Goal: Task Accomplishment & Management: Manage account settings

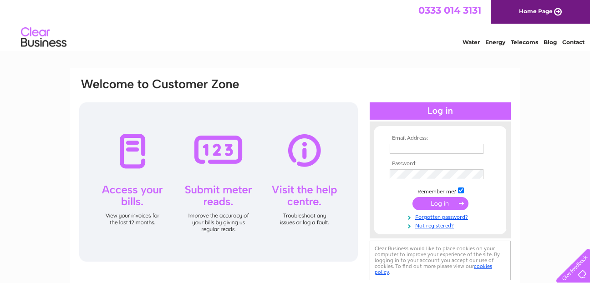
click at [413, 150] on input "text" at bounding box center [437, 149] width 94 height 10
type input "waldiemike@btinternet.com"
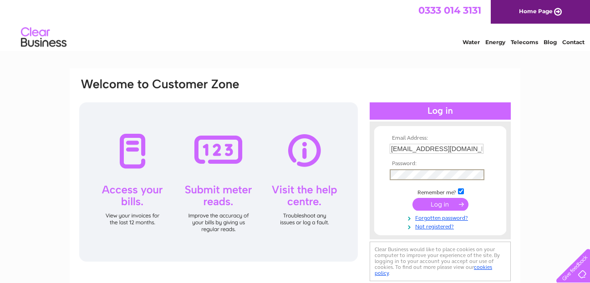
click at [447, 203] on input "submit" at bounding box center [440, 204] width 56 height 13
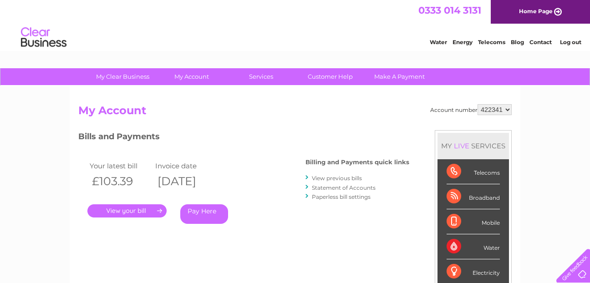
click at [509, 110] on select "422341 968738" at bounding box center [494, 109] width 34 height 11
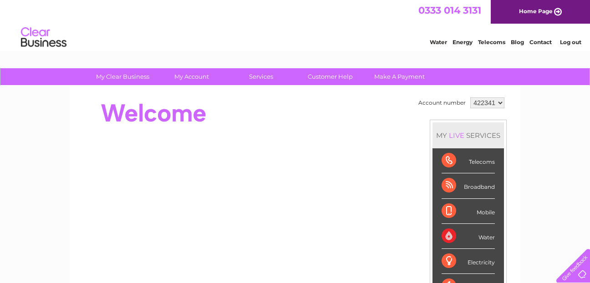
click at [542, 41] on link "Contact" at bounding box center [540, 42] width 22 height 7
